Goal: Find specific fact

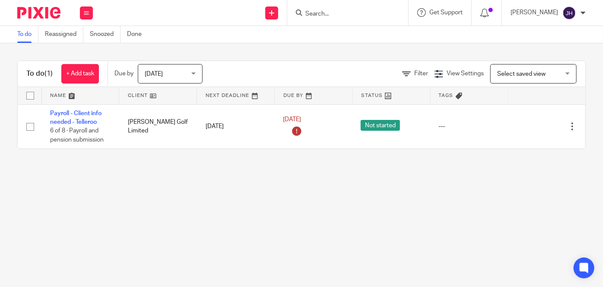
click at [353, 8] on form at bounding box center [351, 12] width 92 height 11
click at [352, 11] on input "Search" at bounding box center [344, 14] width 78 height 8
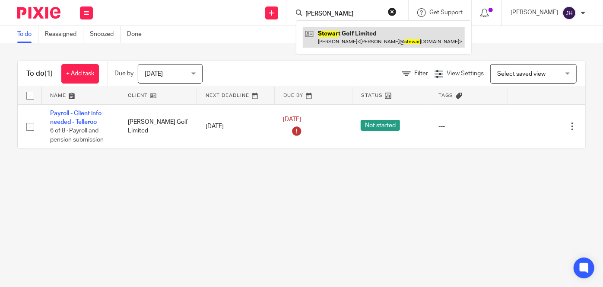
type input "[PERSON_NAME]"
click at [367, 34] on link at bounding box center [384, 37] width 162 height 20
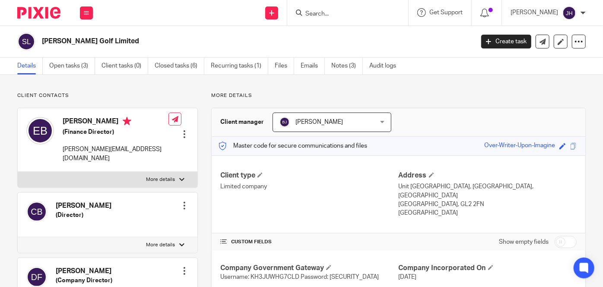
scroll to position [118, 0]
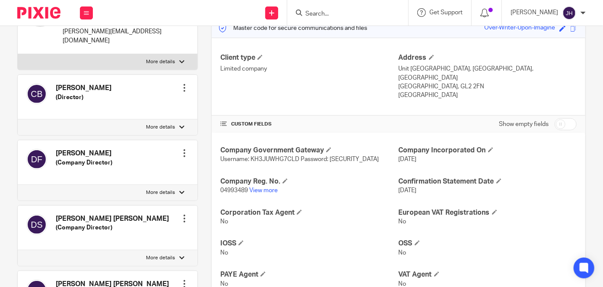
click at [416, 133] on div "Company Government Gateway Username: KH3JUWHG7CLD Password: [SECURITY_DATA] Com…" at bounding box center [399, 232] width 374 height 199
click at [273, 156] on span "Username: KH3JUWHG7CLD Password: [SECURITY_DATA]" at bounding box center [299, 159] width 159 height 6
copy span "KH3JUWHG7CLD"
click at [344, 156] on span "Username: KH3JUWHG7CLD Password: [SECURITY_DATA]" at bounding box center [299, 159] width 159 height 6
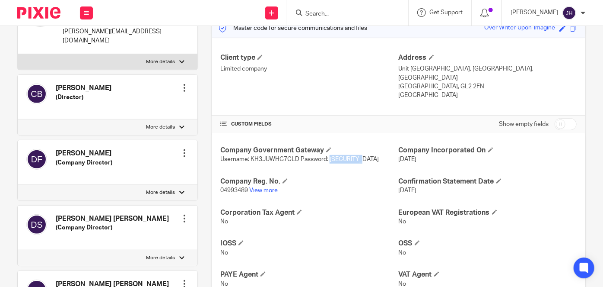
click at [344, 156] on span "Username: KH3JUWHG7CLD Password: [SECURITY_DATA]" at bounding box center [299, 159] width 159 height 6
copy span "hytork4580"
